Goal: Navigation & Orientation: Find specific page/section

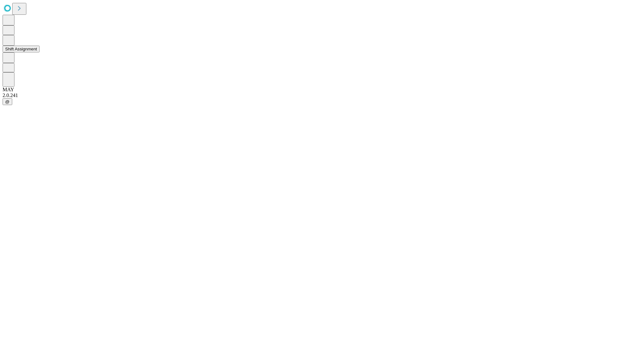
click at [40, 52] on button "Shift Assignment" at bounding box center [21, 49] width 37 height 7
